Goal: Obtain resource: Obtain resource

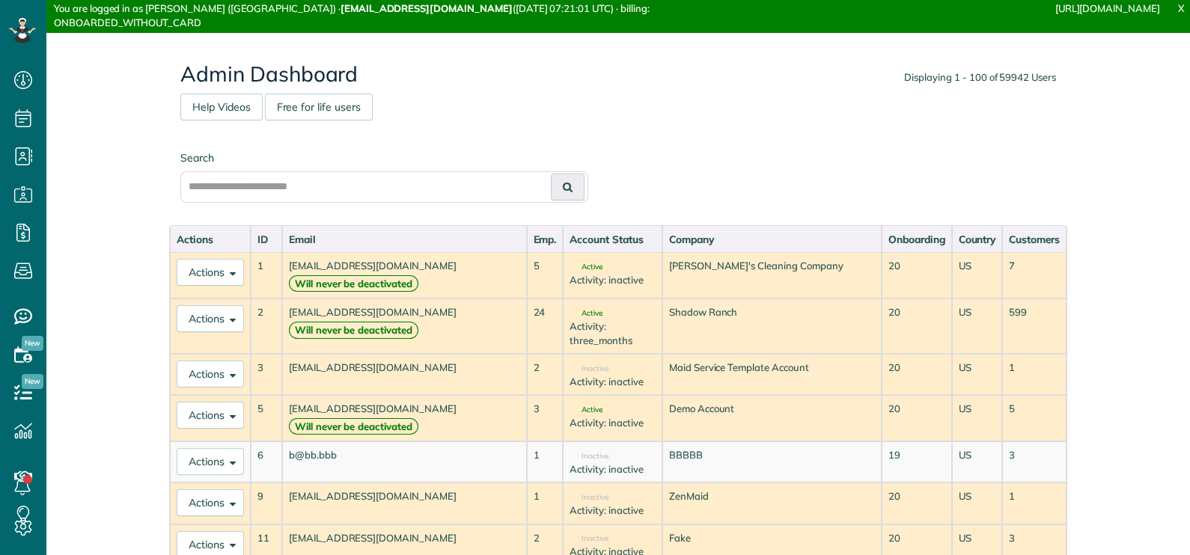
scroll to position [7, 7]
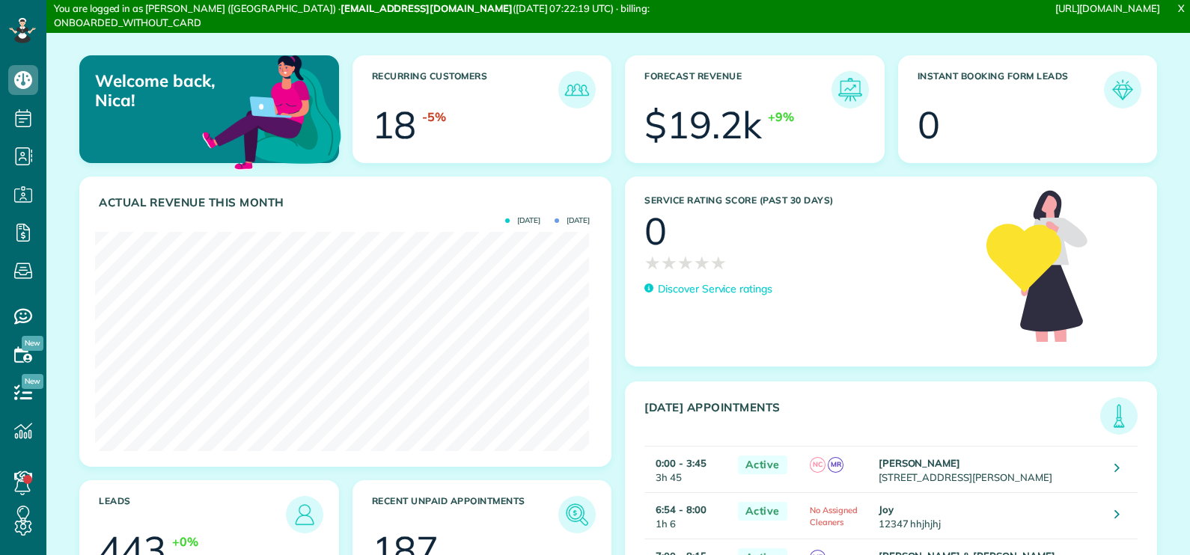
scroll to position [219, 493]
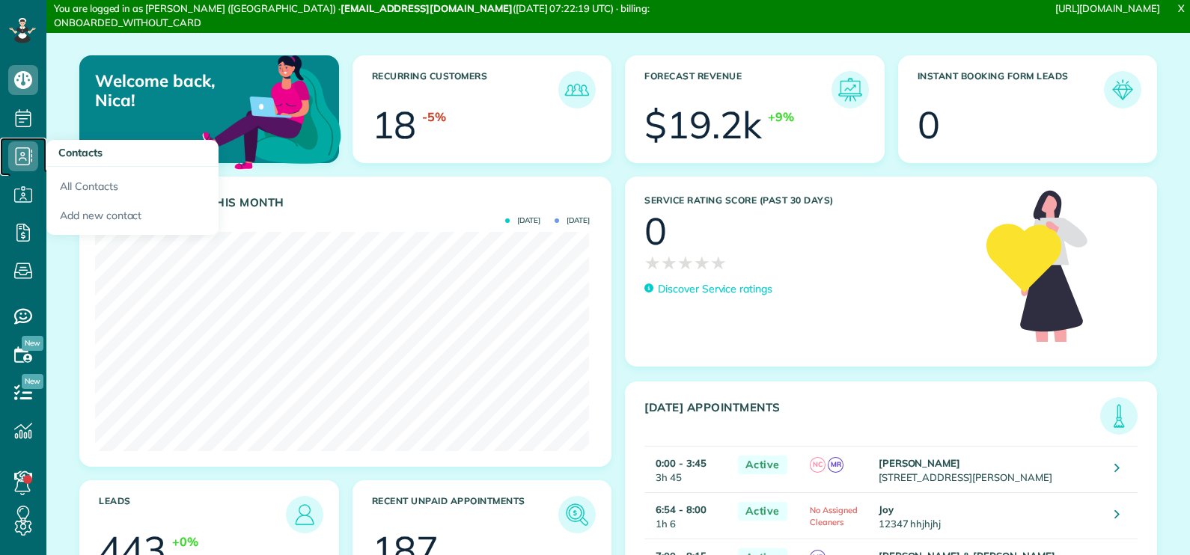
click at [24, 149] on icon at bounding box center [23, 156] width 30 height 30
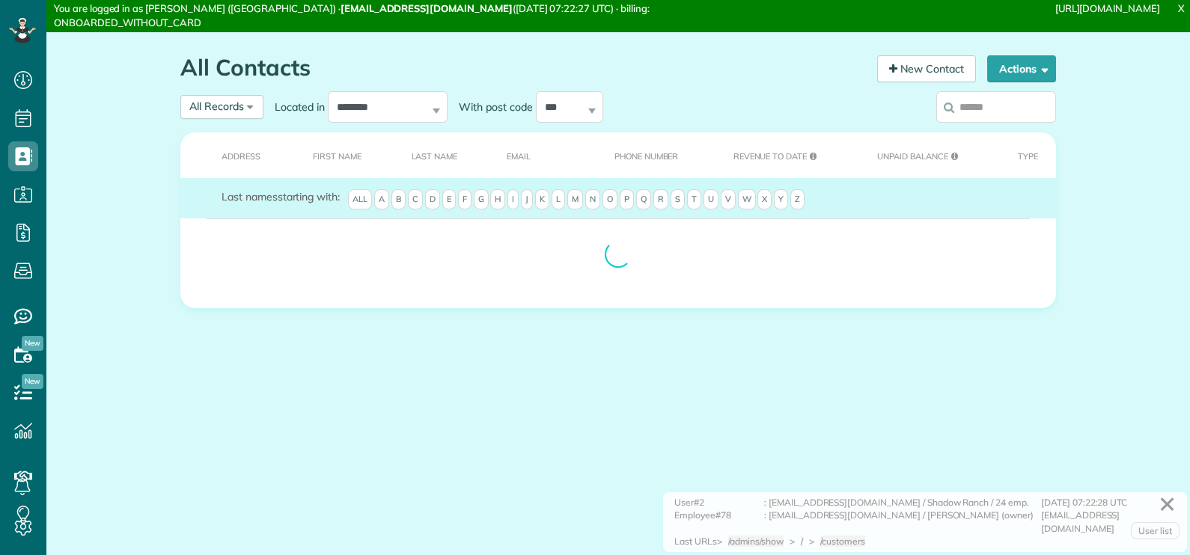
scroll to position [7, 7]
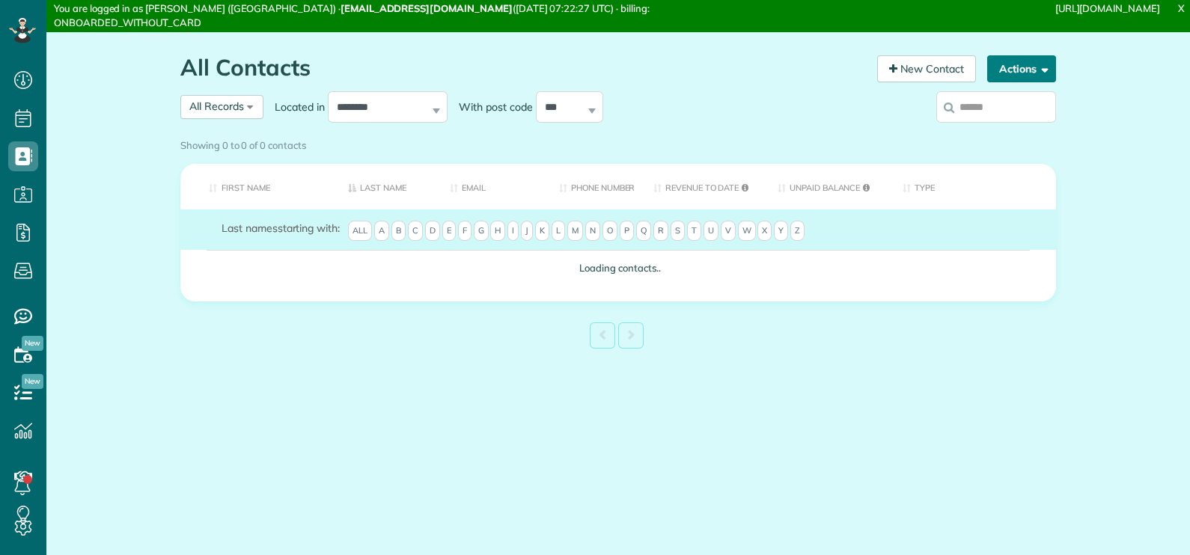
click at [1037, 70] on span "button" at bounding box center [1042, 68] width 11 height 11
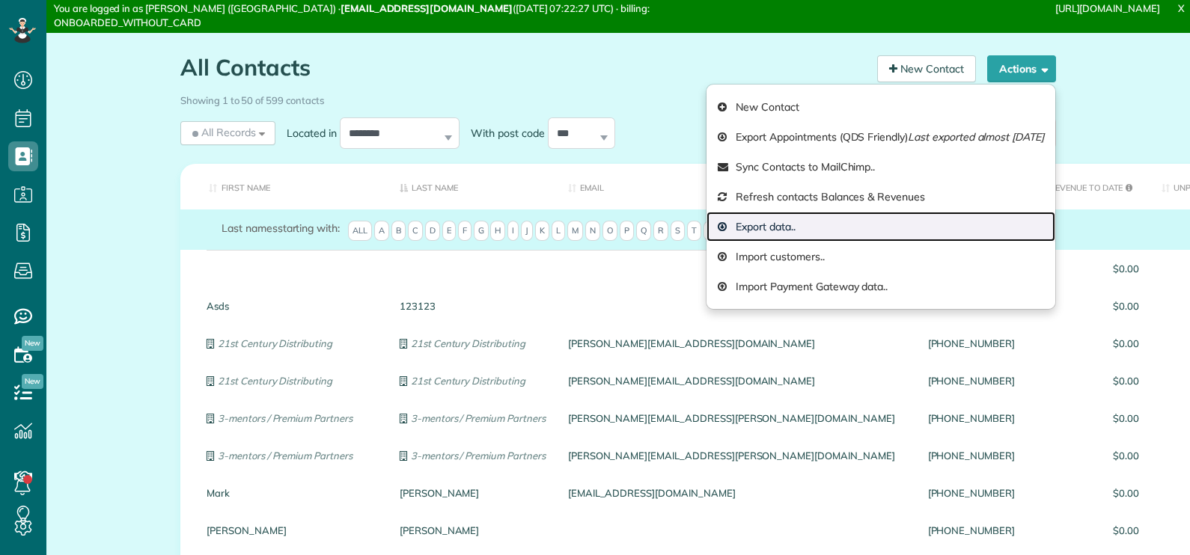
click at [833, 230] on link "Export data.." at bounding box center [881, 227] width 349 height 30
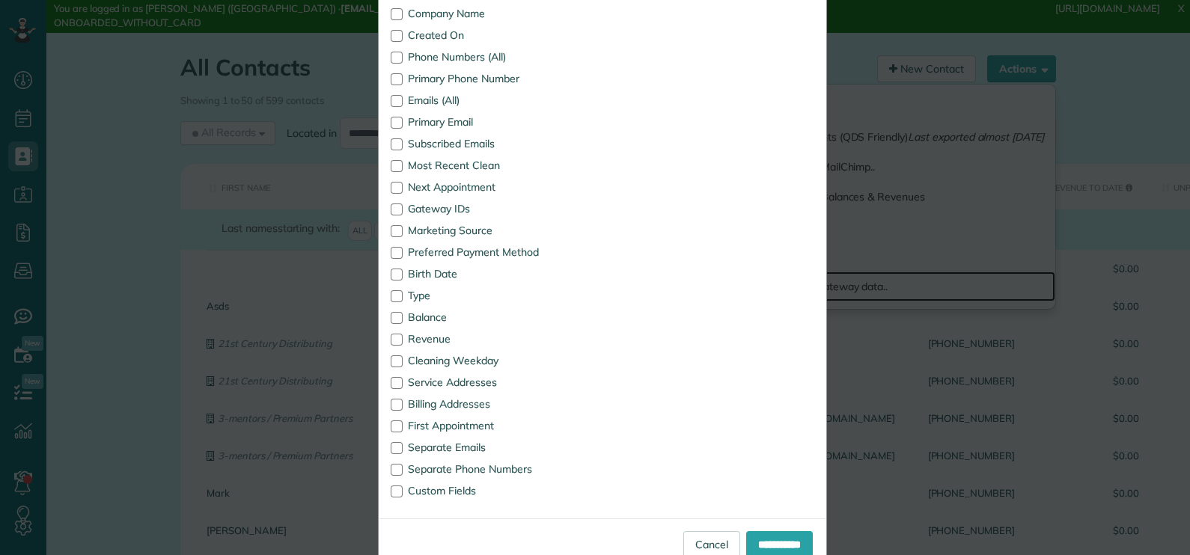
scroll to position [299, 0]
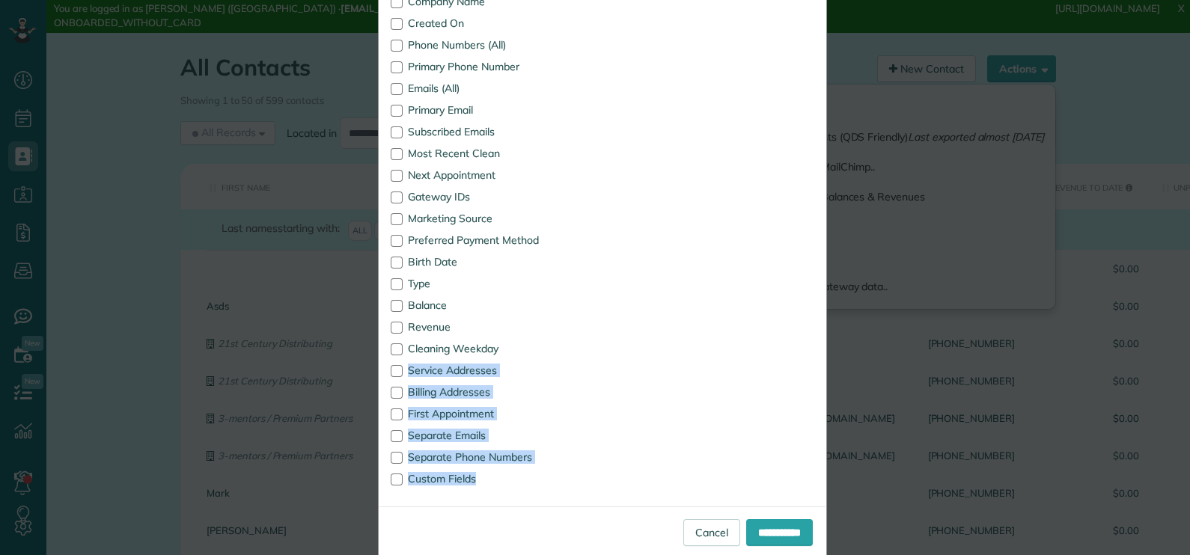
drag, startPoint x: 482, startPoint y: 487, endPoint x: 655, endPoint y: 344, distance: 223.9
click at [655, 344] on div "* Columns Contact ID Title First Name Last Name Full Name Company Name Created …" at bounding box center [603, 181] width 446 height 629
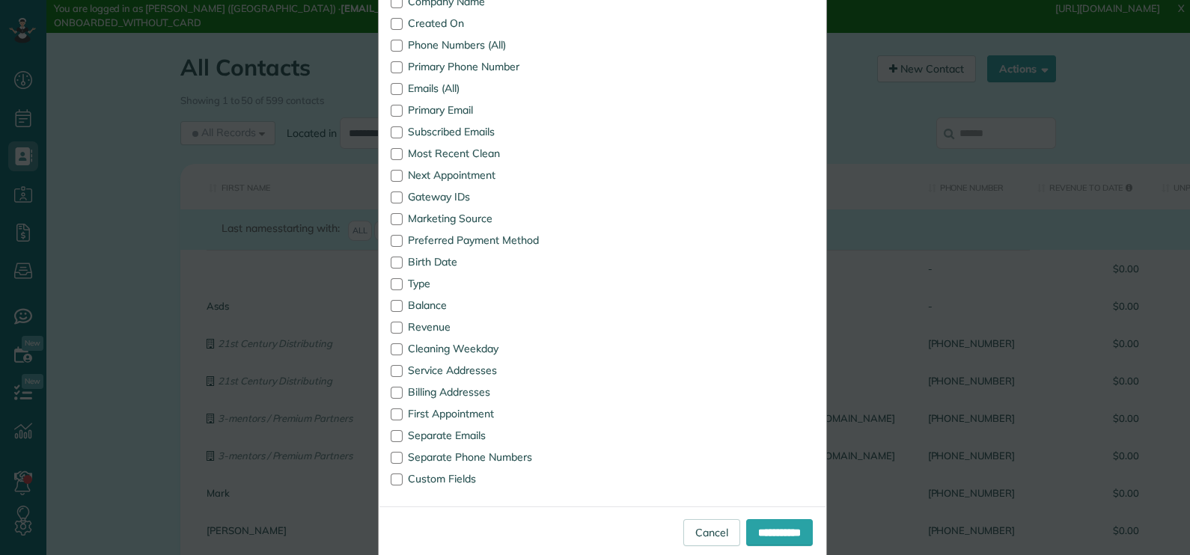
drag, startPoint x: 655, startPoint y: 344, endPoint x: 627, endPoint y: 118, distance: 228.5
click at [627, 118] on div "* Columns Contact ID Title First Name Last Name Full Name Company Name Created …" at bounding box center [603, 181] width 446 height 629
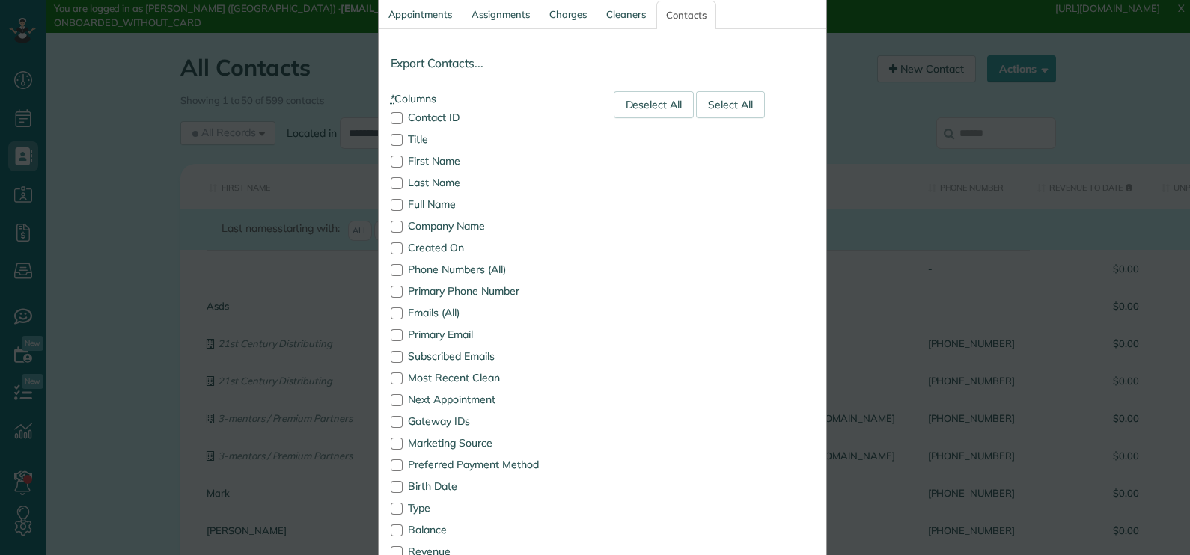
scroll to position [37, 0]
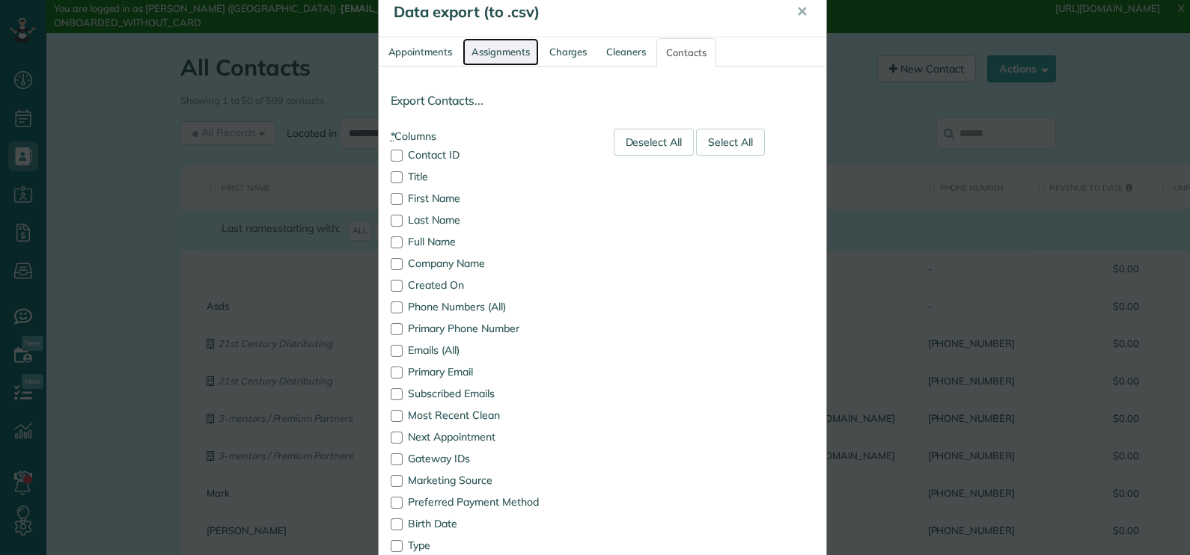
click at [487, 46] on link "Assignments" at bounding box center [501, 52] width 76 height 28
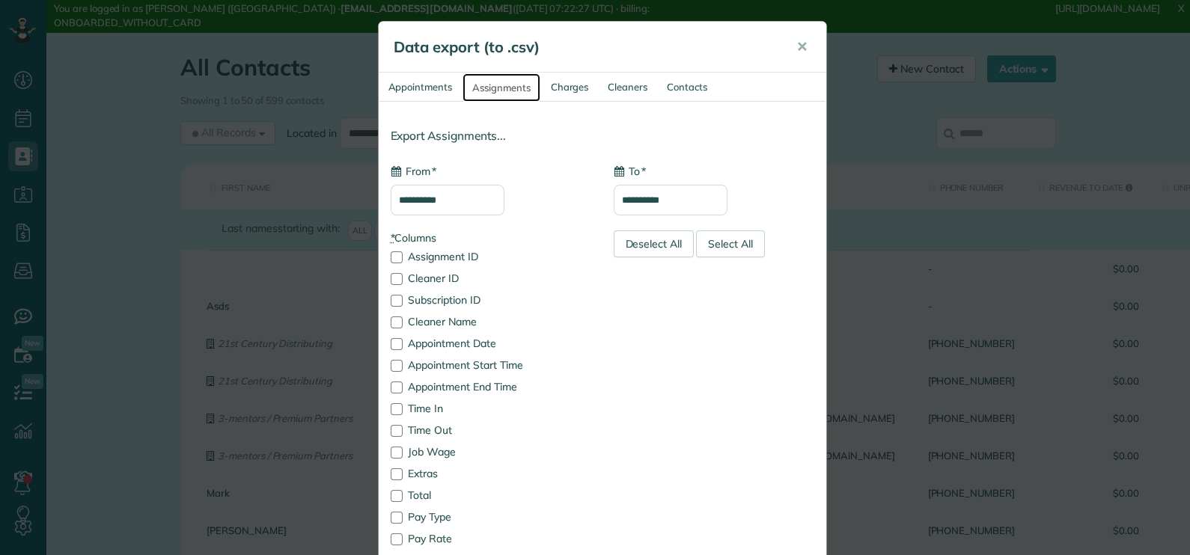
scroll to position [0, 0]
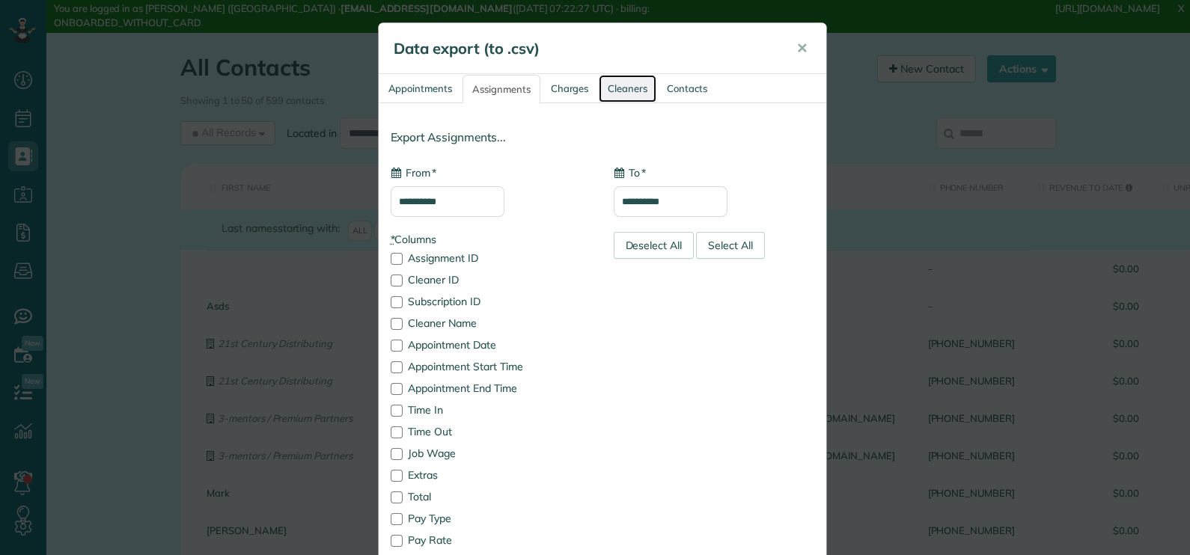
click at [609, 87] on link "Cleaners" at bounding box center [628, 89] width 58 height 28
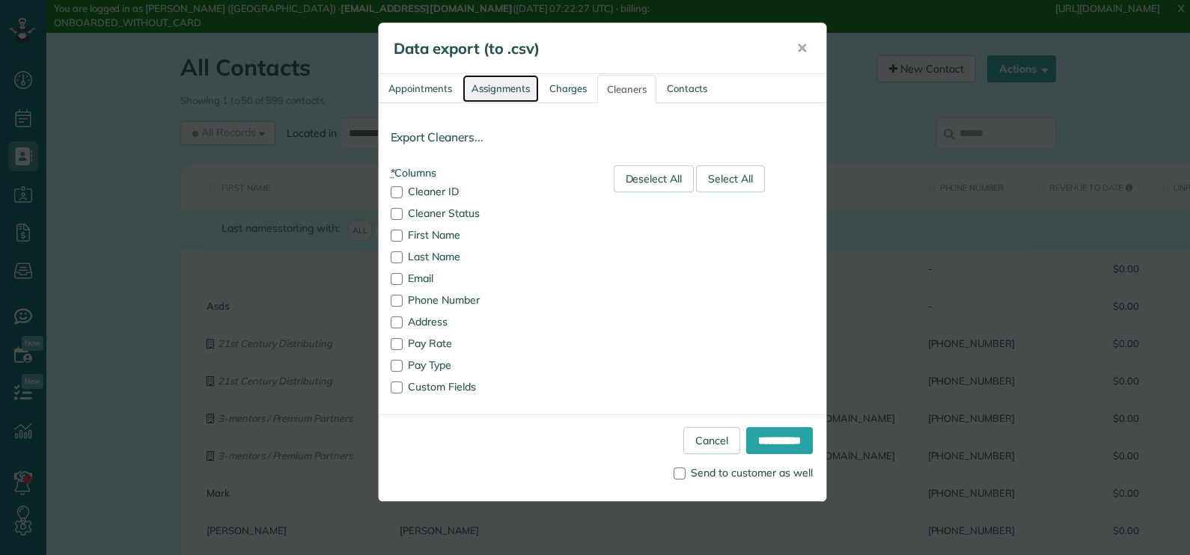
click at [490, 90] on link "Assignments" at bounding box center [501, 89] width 76 height 28
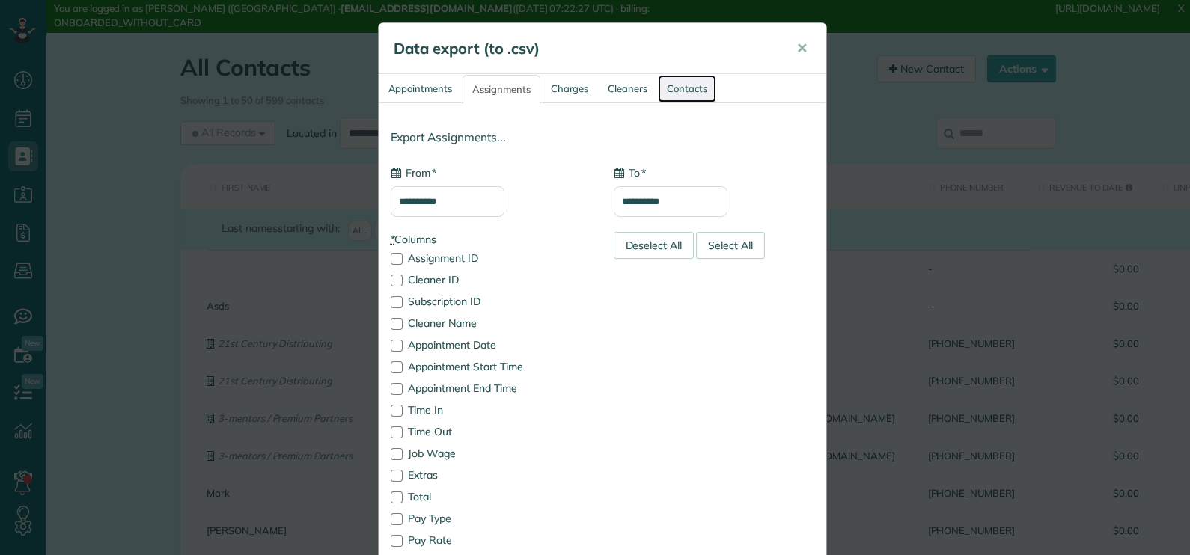
click at [685, 94] on link "Contacts" at bounding box center [687, 89] width 58 height 28
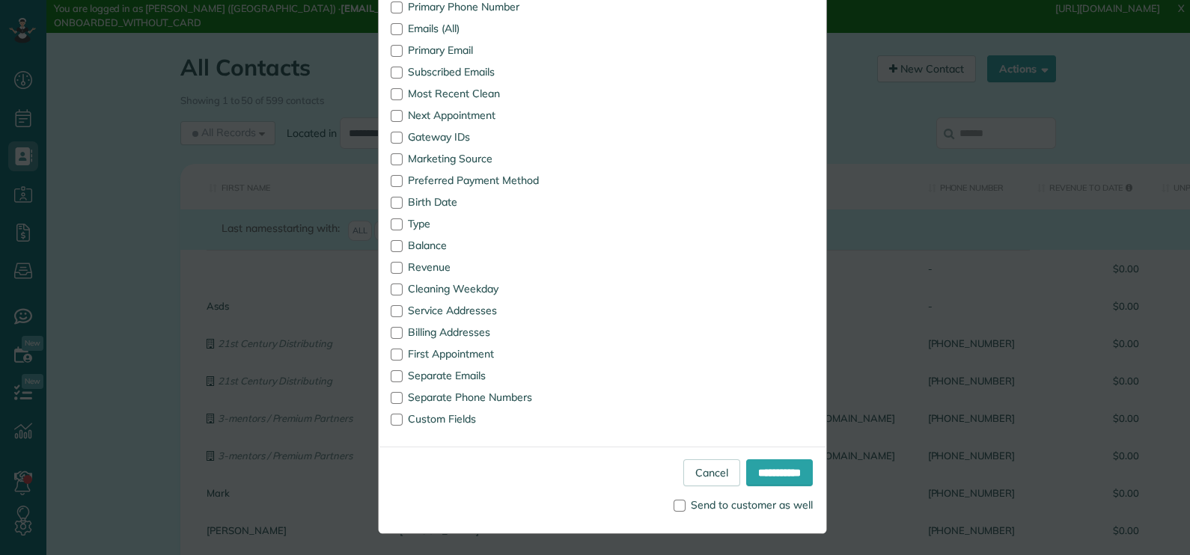
scroll to position [359, 0]
click at [683, 467] on link "Cancel" at bounding box center [711, 473] width 57 height 27
